Goal: Find specific page/section: Find specific page/section

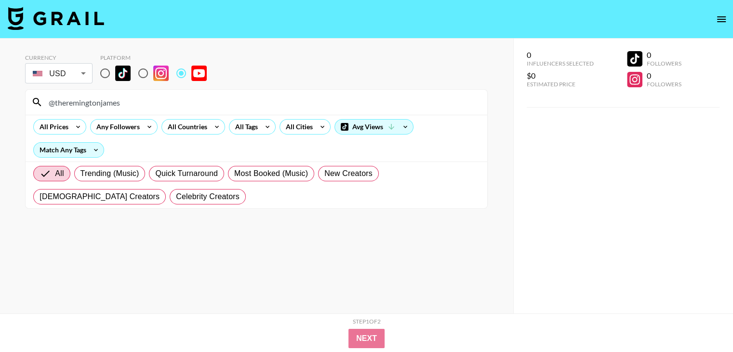
click at [129, 102] on input "@theremingtonjames" at bounding box center [262, 101] width 439 height 15
click at [130, 102] on input "@theremingtonjames" at bounding box center [262, 101] width 439 height 15
click at [121, 97] on input "@voiceofarmwrestling" at bounding box center [262, 101] width 439 height 15
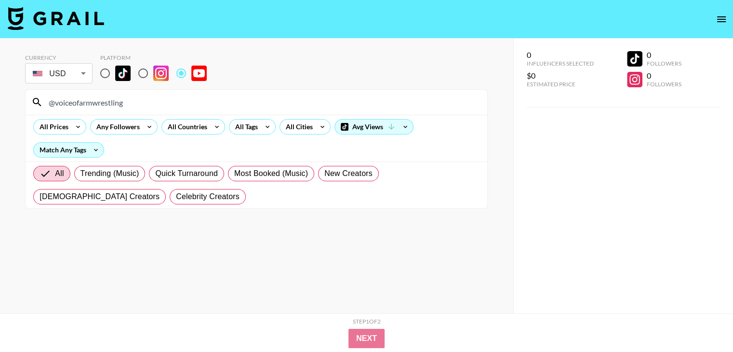
paste input "[PERSON_NAME]"
click at [126, 102] on input "@[PERSON_NAME]" at bounding box center [262, 101] width 439 height 15
paste input "arcelasHoward"
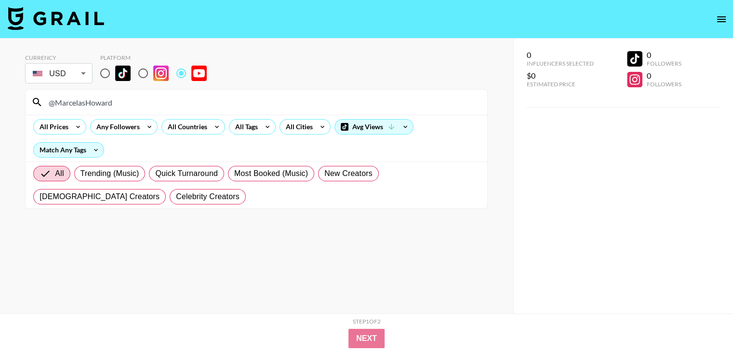
click at [148, 104] on input "@MarcelasHoward" at bounding box center [262, 101] width 439 height 15
click at [149, 104] on input "@MarcelasHoward" at bounding box center [262, 101] width 439 height 15
paste input "nikkoortiz"
click at [152, 101] on input "@nikkoortiz" at bounding box center [262, 101] width 439 height 15
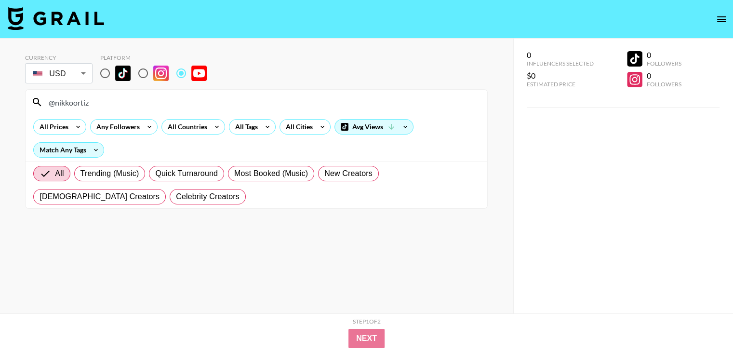
click at [152, 101] on input "@nikkoortiz" at bounding box center [262, 101] width 439 height 15
paste input "jamesromero"
click at [117, 102] on input "@jamesromero" at bounding box center [262, 101] width 439 height 15
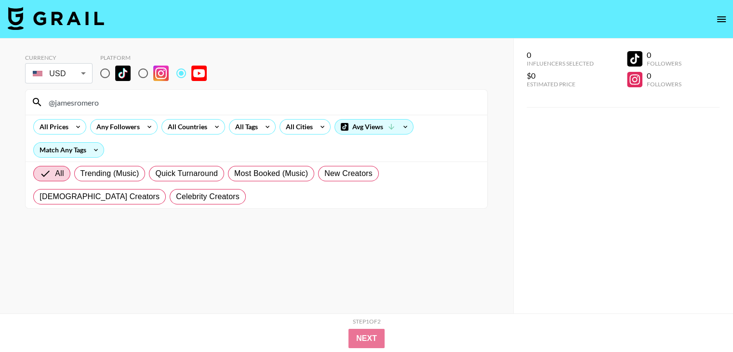
click at [117, 102] on input "@jamesromero" at bounding box center [262, 101] width 439 height 15
paste input "Kingazoulay"
click at [152, 102] on input "@Kingazoulay" at bounding box center [262, 101] width 439 height 15
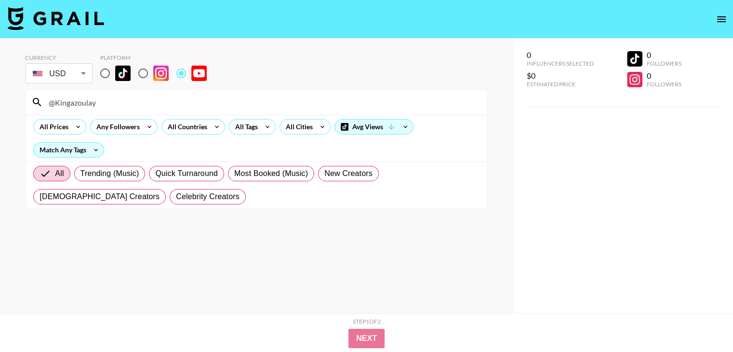
paste input "NICKYLYAN"
click at [184, 104] on input "@NICKYLYAN" at bounding box center [262, 101] width 439 height 15
paste input "ColeRunning"
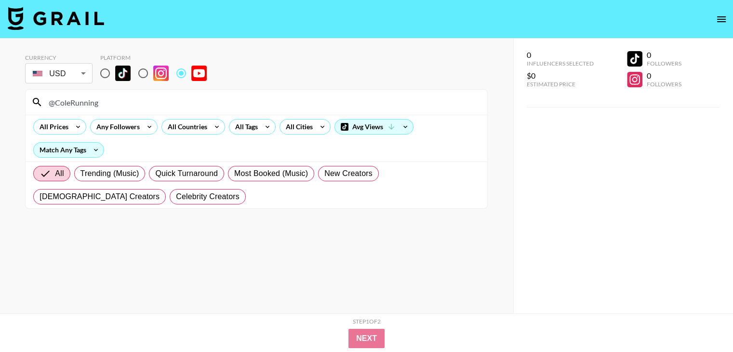
click at [176, 104] on input "@ColeRunning" at bounding box center [262, 101] width 439 height 15
paste input "FootDoctorZach"
click at [401, 240] on section "Currency USD USD ​ Platform @FootDoctorZach All Prices Any Followers All Countr…" at bounding box center [256, 183] width 463 height 275
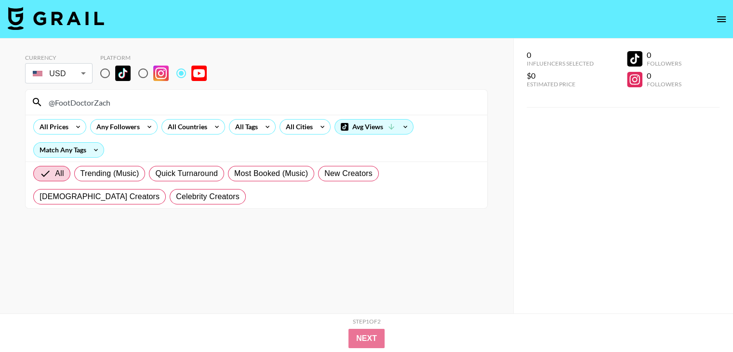
click at [161, 105] on input "@FootDoctorZach" at bounding box center [262, 101] width 439 height 15
paste input "WearTesters"
click at [123, 107] on input "@WearTesters" at bounding box center [262, 101] width 439 height 15
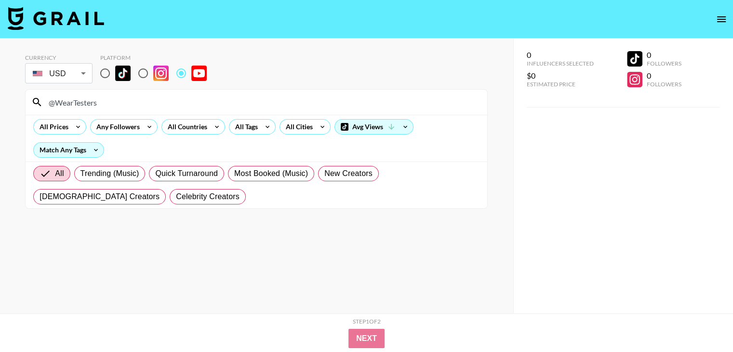
click at [123, 107] on input "@WearTesters" at bounding box center [262, 101] width 439 height 15
paste input "ToNYD2WiLD"
click at [149, 97] on input "@ToNYD2WiLD" at bounding box center [262, 101] width 439 height 15
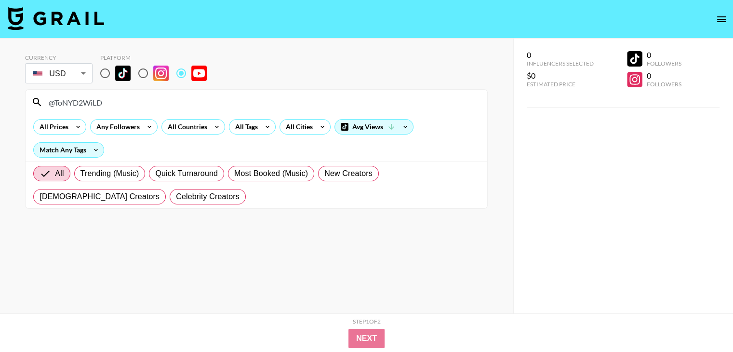
click at [149, 97] on input "@ToNYD2WiLD" at bounding box center [262, 101] width 439 height 15
paste input "levinichs"
click at [211, 97] on input "@levinichs" at bounding box center [262, 101] width 439 height 15
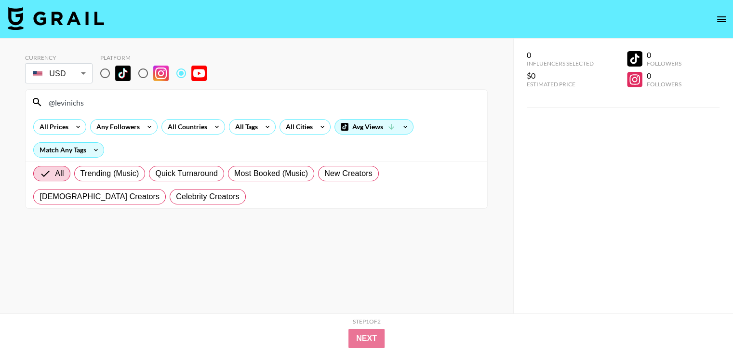
paste input "LetsPlayThru"
click at [206, 103] on input "@LetsPlayThru" at bounding box center [262, 101] width 439 height 15
paste input "arcade_matt"
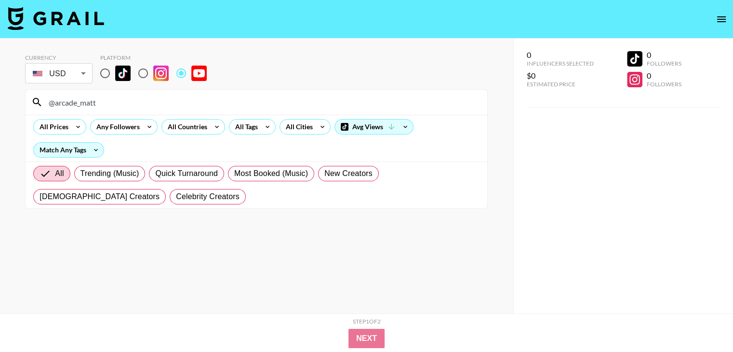
click at [202, 98] on input "@arcade_matt" at bounding box center [262, 101] width 439 height 15
paste input "ItsSolo"
click at [243, 99] on input "@ItsSolo" at bounding box center [262, 101] width 439 height 15
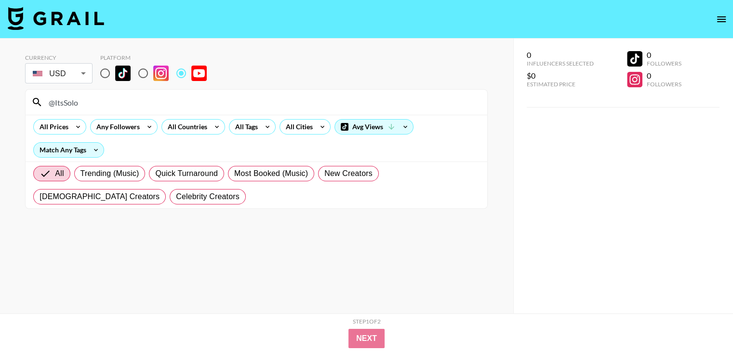
click at [243, 99] on input "@ItsSolo" at bounding box center [262, 101] width 439 height 15
paste input "Jaythesneakerguy"
click at [262, 107] on input "@Jaythesneakerguy" at bounding box center [262, 101] width 439 height 15
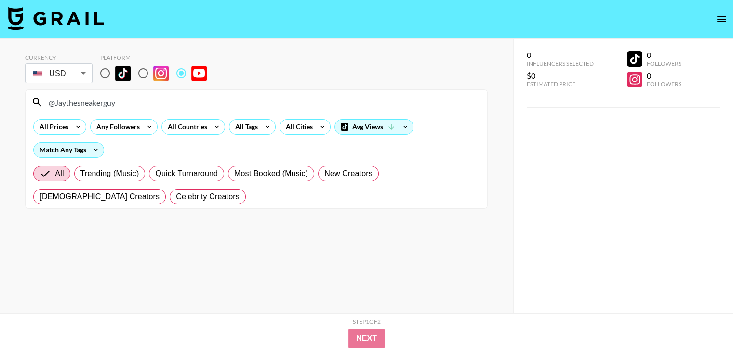
drag, startPoint x: 262, startPoint y: 107, endPoint x: 292, endPoint y: 116, distance: 31.1
click at [262, 107] on input "@Jaythesneakerguy" at bounding box center [262, 101] width 439 height 15
paste input "VINwiki"
type input "@VINwiki"
